Goal: Register for event/course

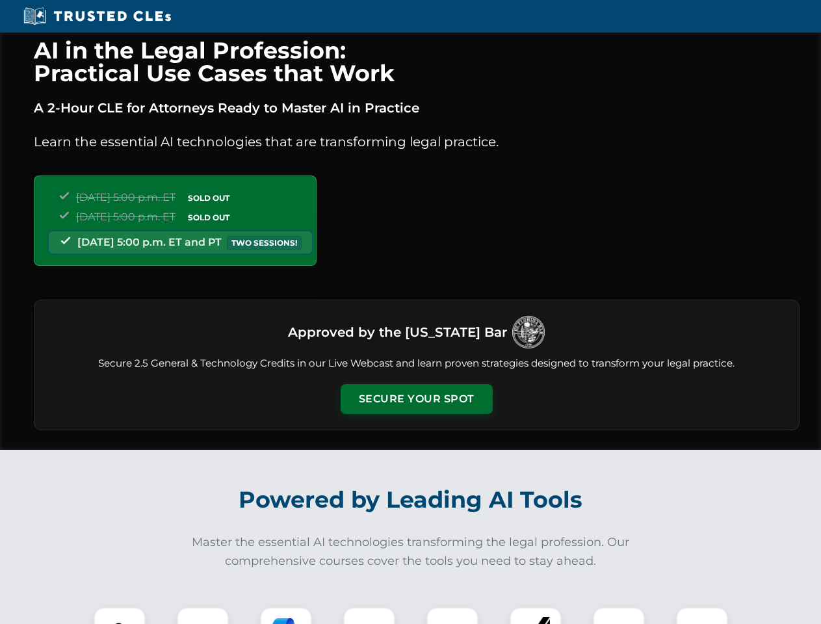
click at [416, 399] on button "Secure Your Spot" at bounding box center [417, 399] width 152 height 30
click at [120, 615] on img at bounding box center [120, 633] width 38 height 38
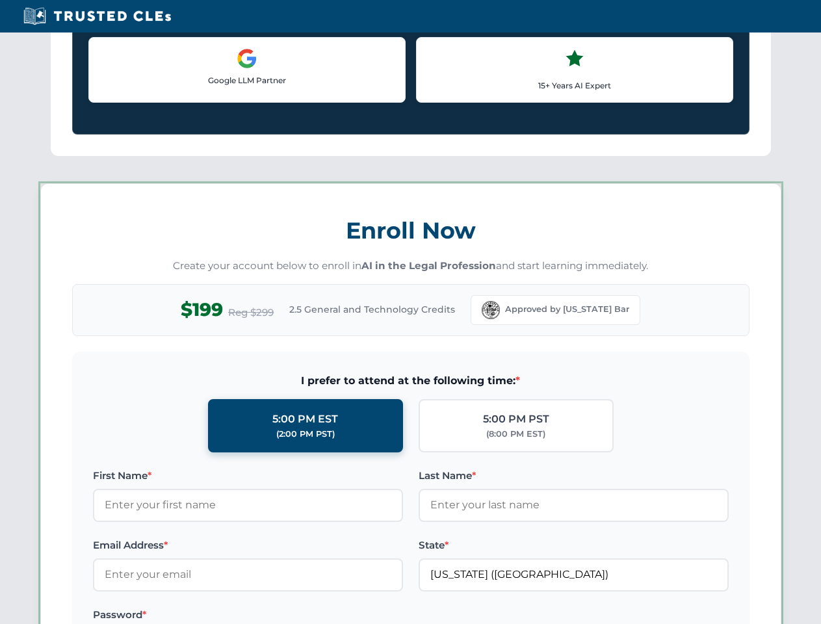
click at [286, 615] on label "Password *" at bounding box center [248, 615] width 310 height 16
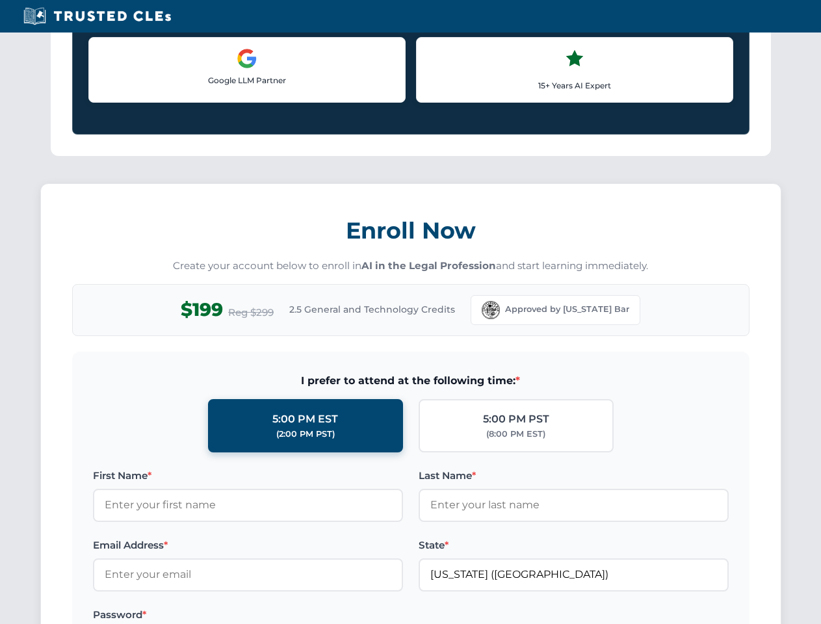
scroll to position [1276, 0]
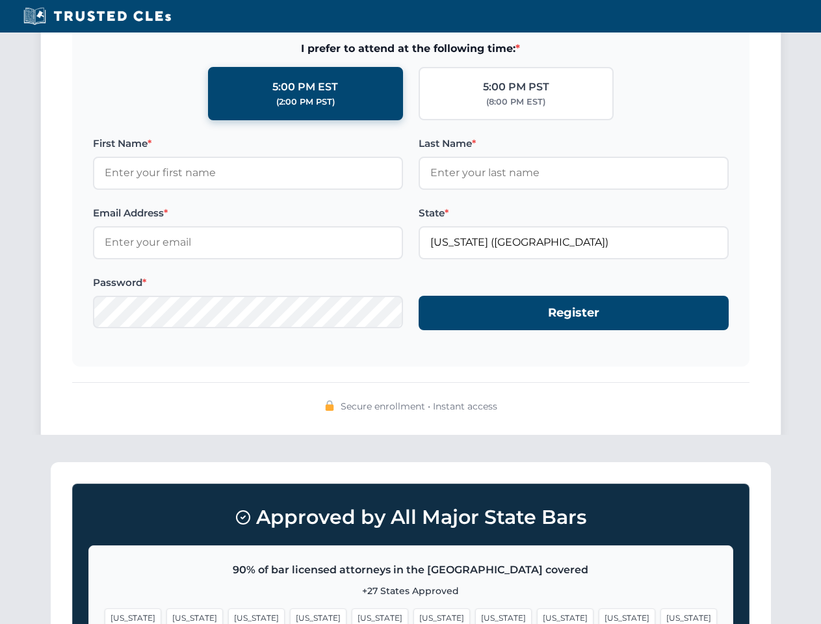
click at [598, 615] on span "[US_STATE]" at bounding box center [626, 617] width 57 height 19
